Goal: Task Accomplishment & Management: Manage account settings

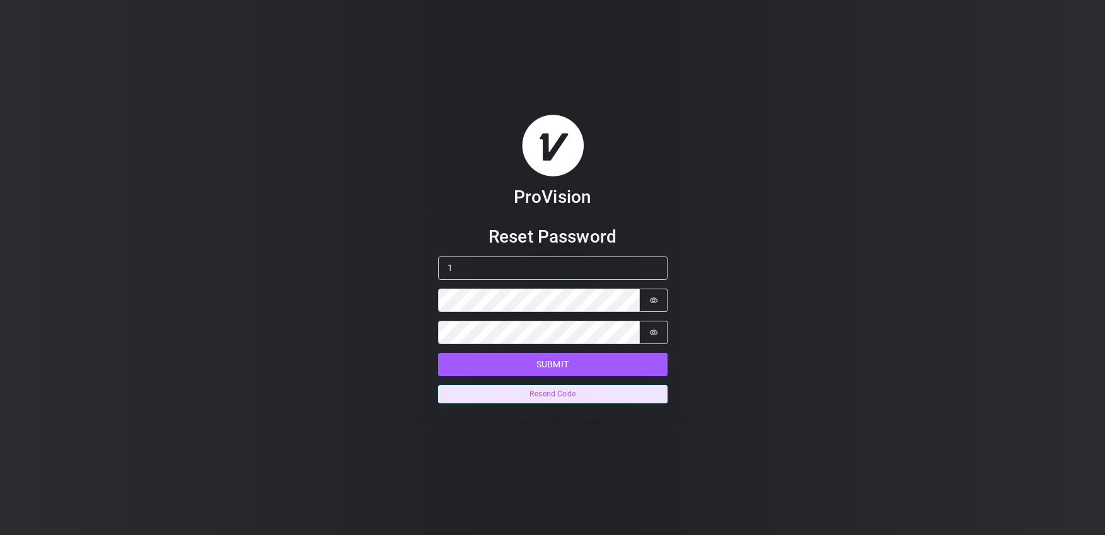
click at [548, 393] on button "Resend Code" at bounding box center [553, 394] width 230 height 18
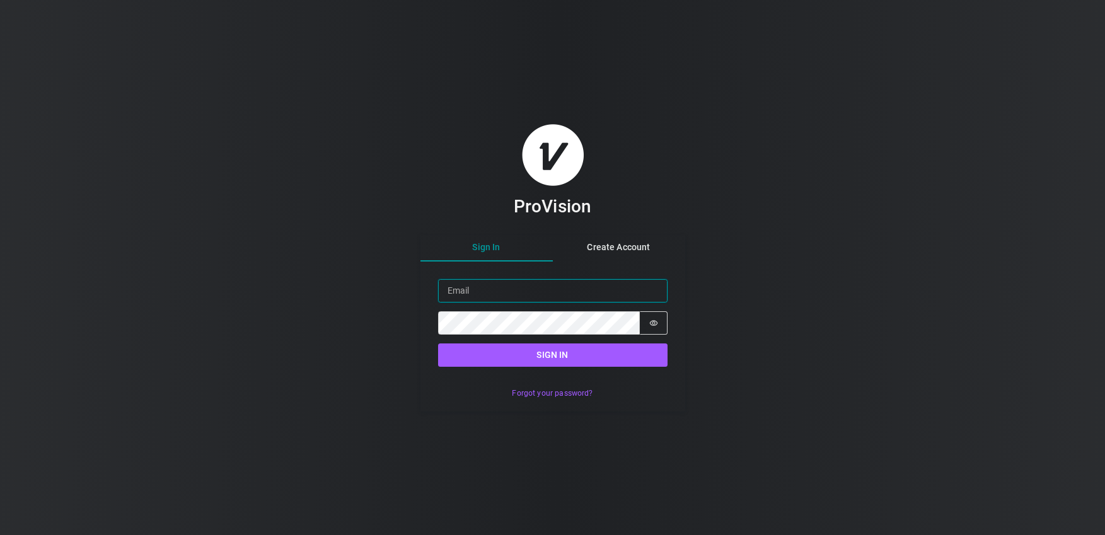
click at [512, 286] on input "Email" at bounding box center [553, 290] width 230 height 23
paste input "liz@illusiveautomation.com"
type input "liz@illusiveautomation.com"
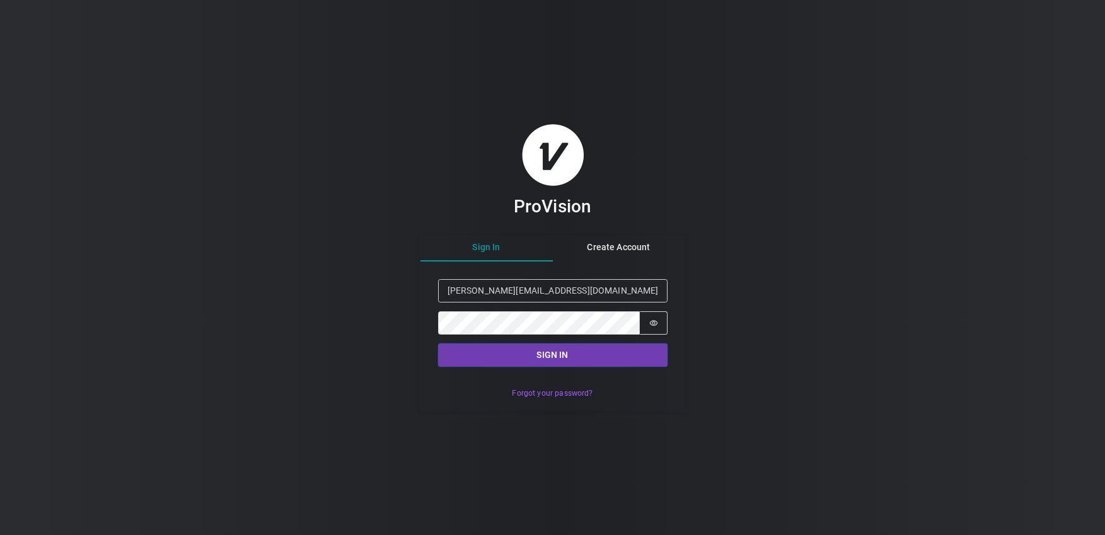
click at [530, 354] on button "Sign in" at bounding box center [553, 355] width 230 height 23
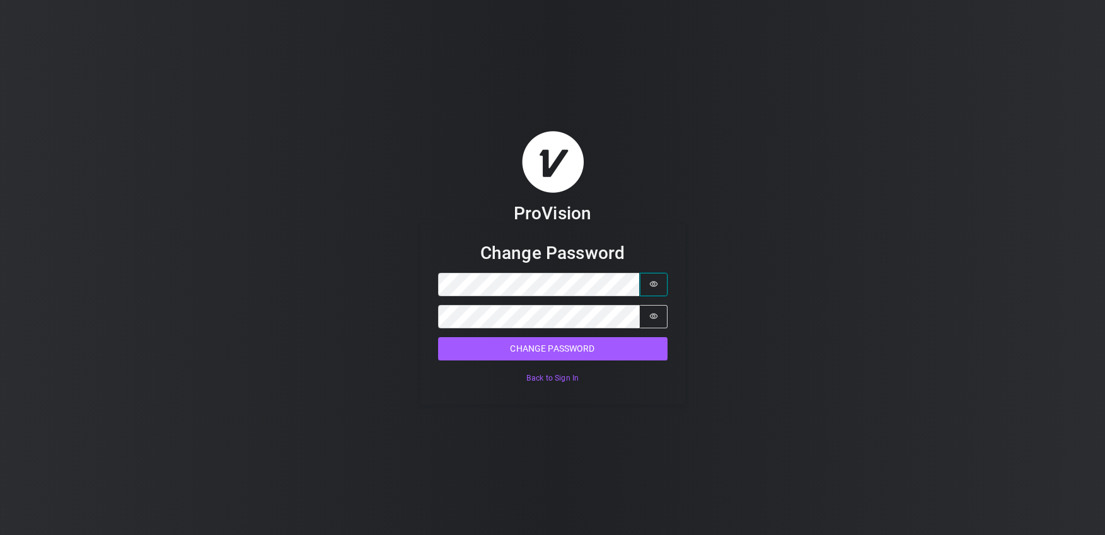
click at [656, 279] on button "Password is hidden" at bounding box center [654, 284] width 28 height 23
click at [765, 322] on div "ProVision Change Password Password Password is shown Confirm Password Password …" at bounding box center [552, 267] width 1105 height 535
click at [660, 312] on button "Password is hidden" at bounding box center [654, 316] width 28 height 23
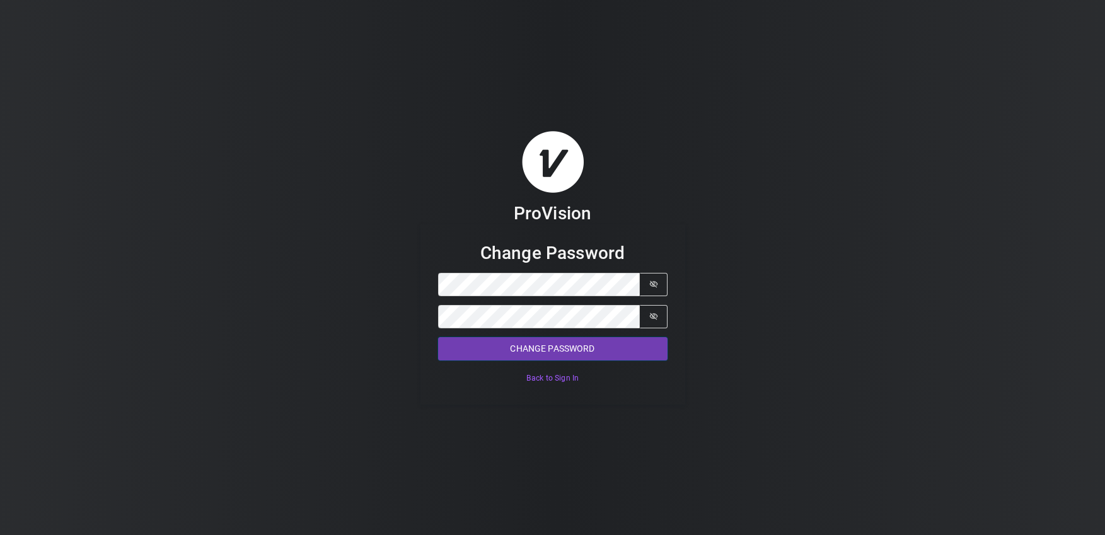
click at [539, 350] on button "Change Password" at bounding box center [553, 348] width 230 height 23
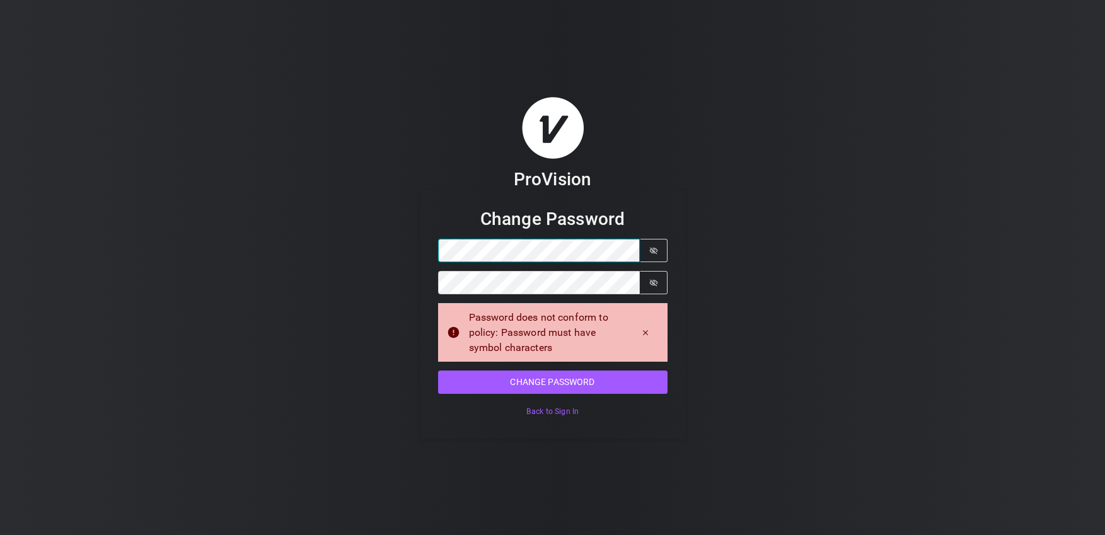
click at [527, 262] on fieldset "Change Password Password Password is shown Confirm Password Password is shown P…" at bounding box center [553, 314] width 230 height 213
click at [733, 226] on div "ProVision Change Password Password Password is shown Confirm Password Password …" at bounding box center [552, 267] width 1105 height 535
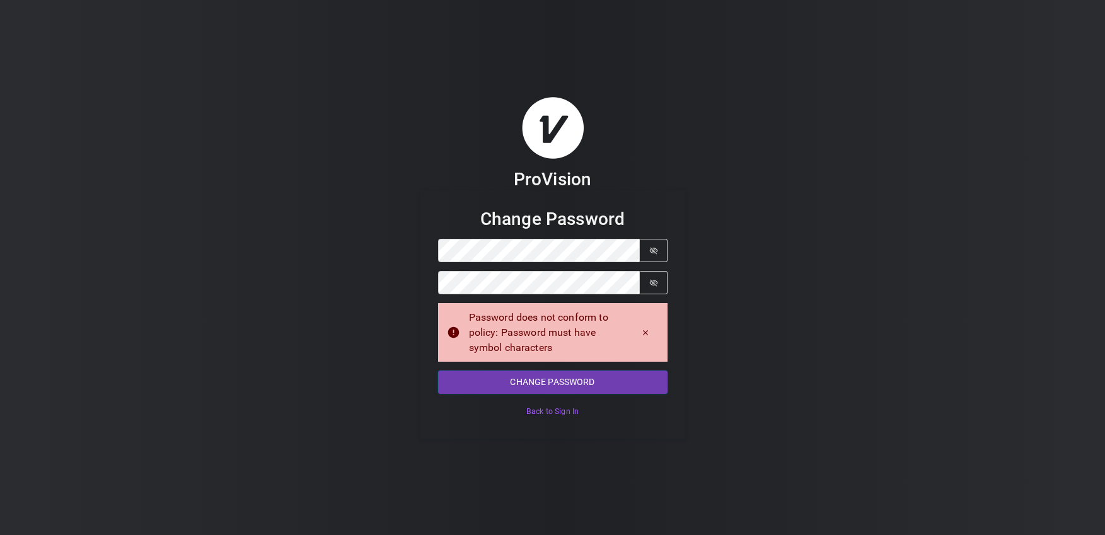
click at [537, 382] on button "Change Password" at bounding box center [553, 382] width 230 height 23
